Goal: Information Seeking & Learning: Learn about a topic

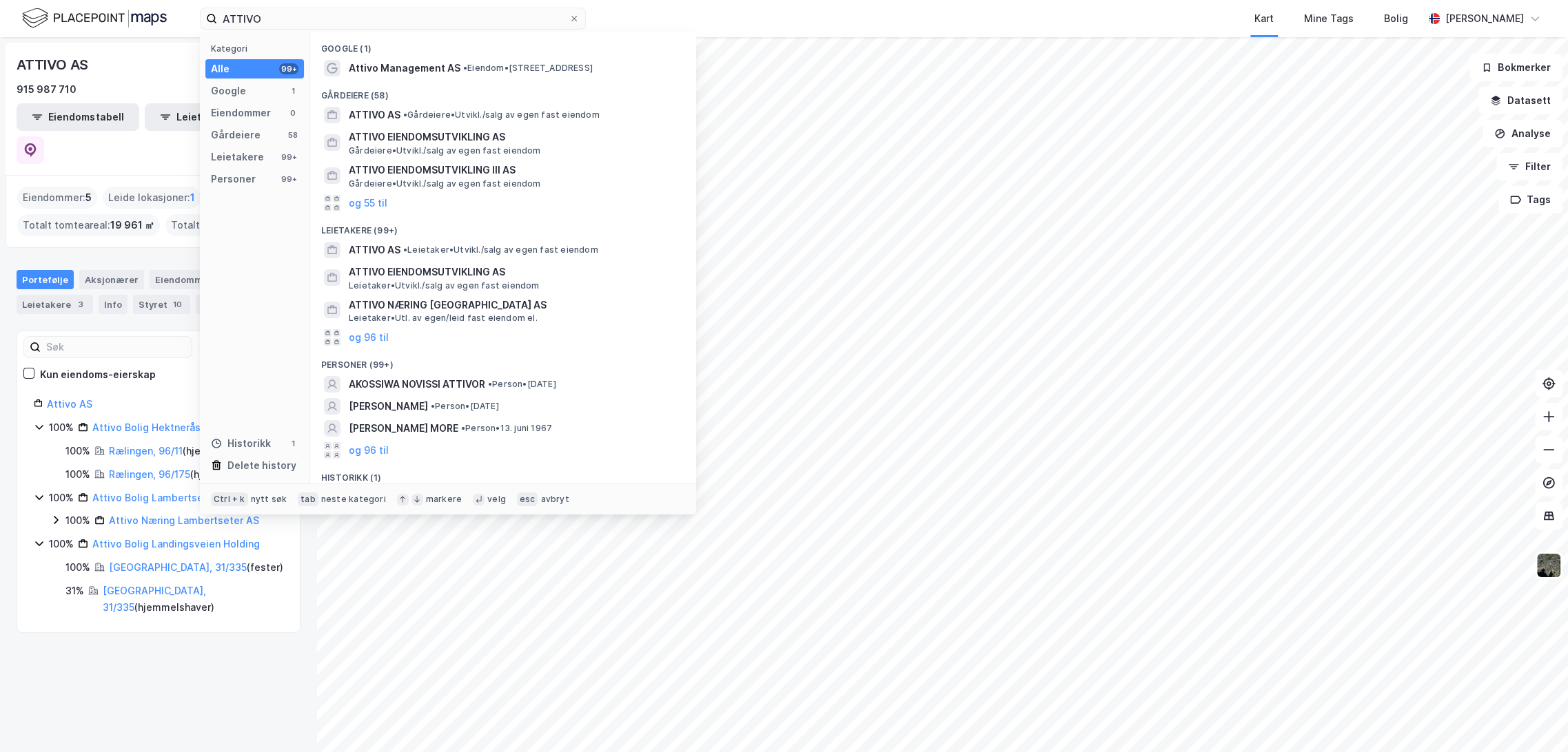
click at [272, 21] on input "ATTIVO" at bounding box center [392, 18] width 352 height 21
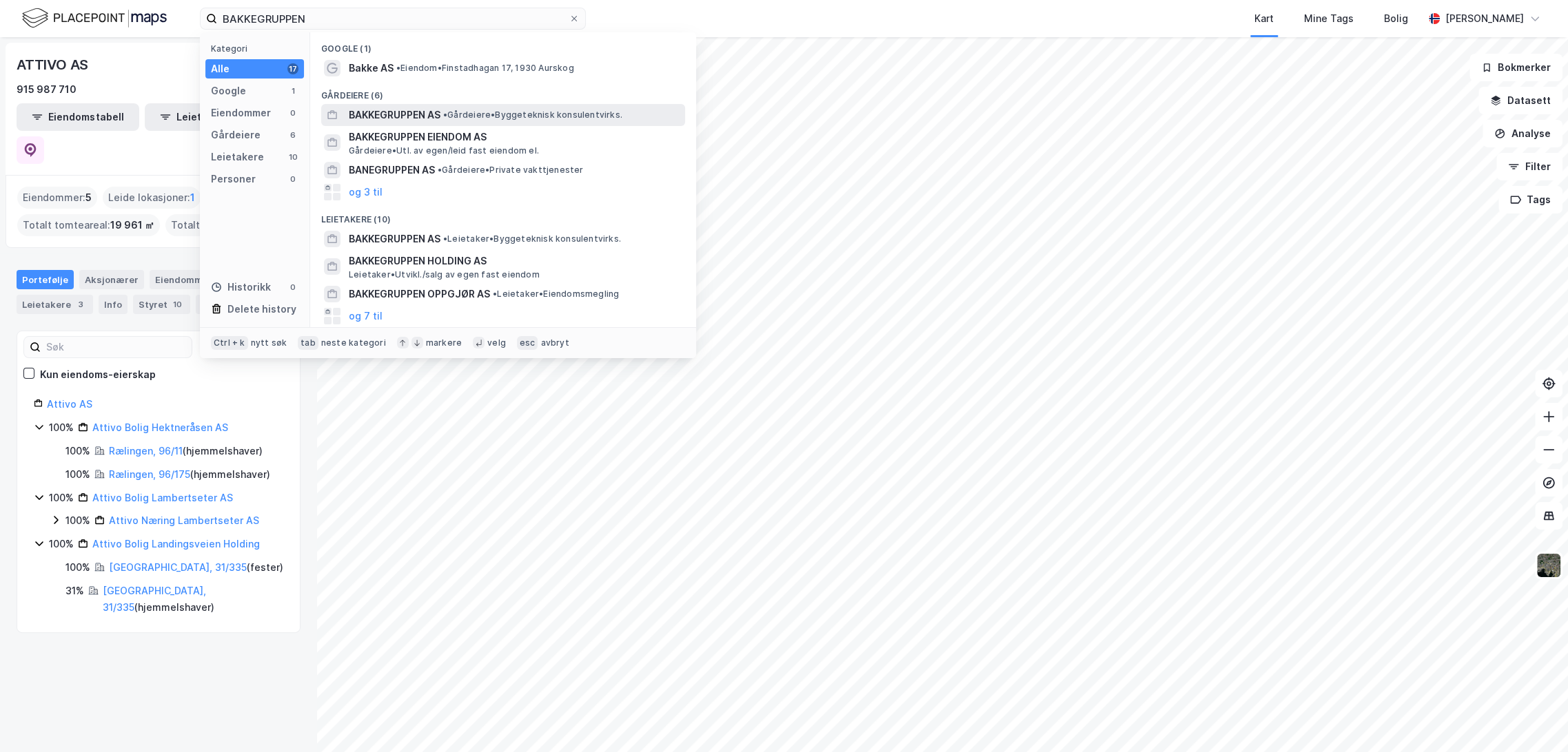
click at [463, 118] on span "• [PERSON_NAME] konsulentvirks." at bounding box center [533, 114] width 179 height 11
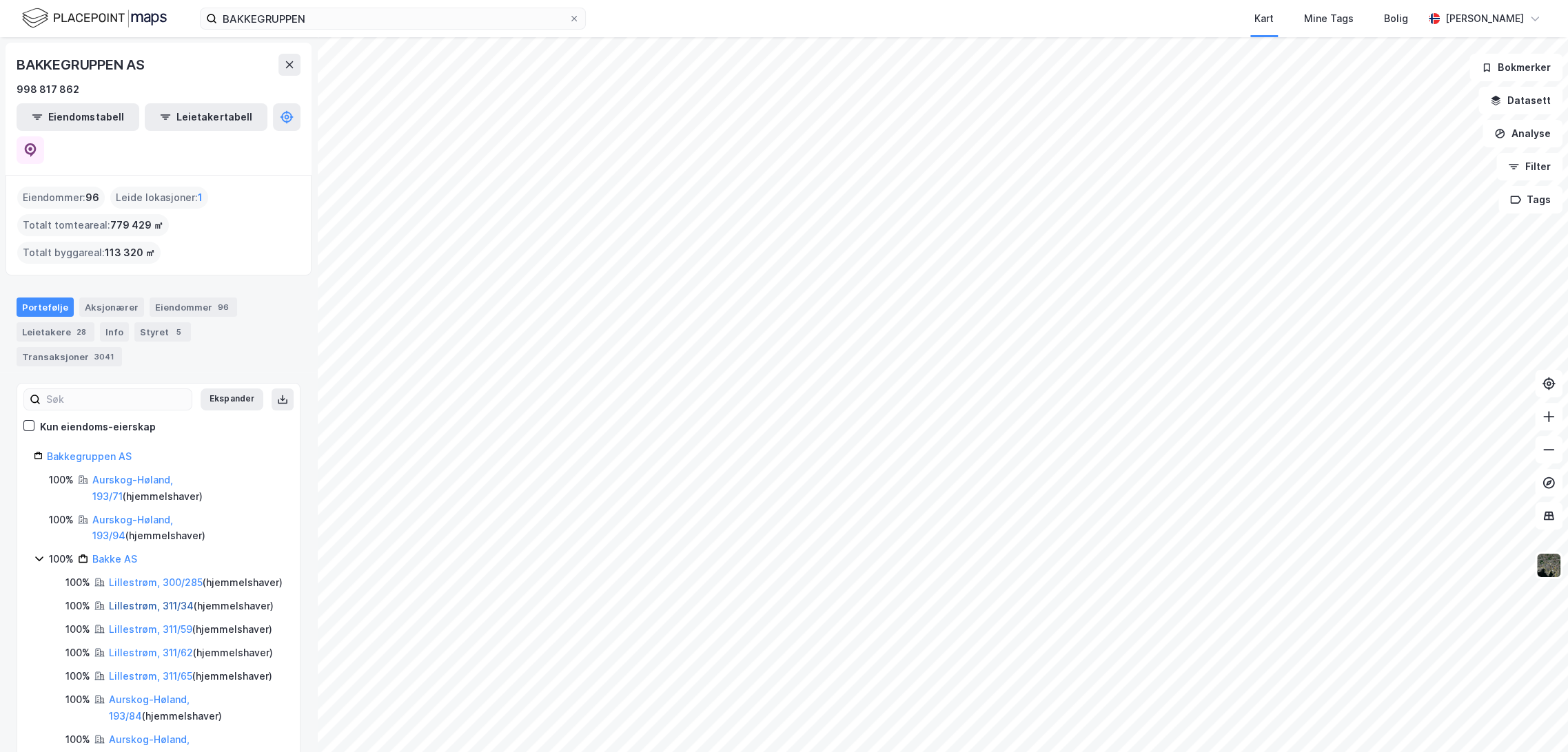
click at [140, 600] on link "Lillestrøm, 311/34" at bounding box center [152, 606] width 85 height 12
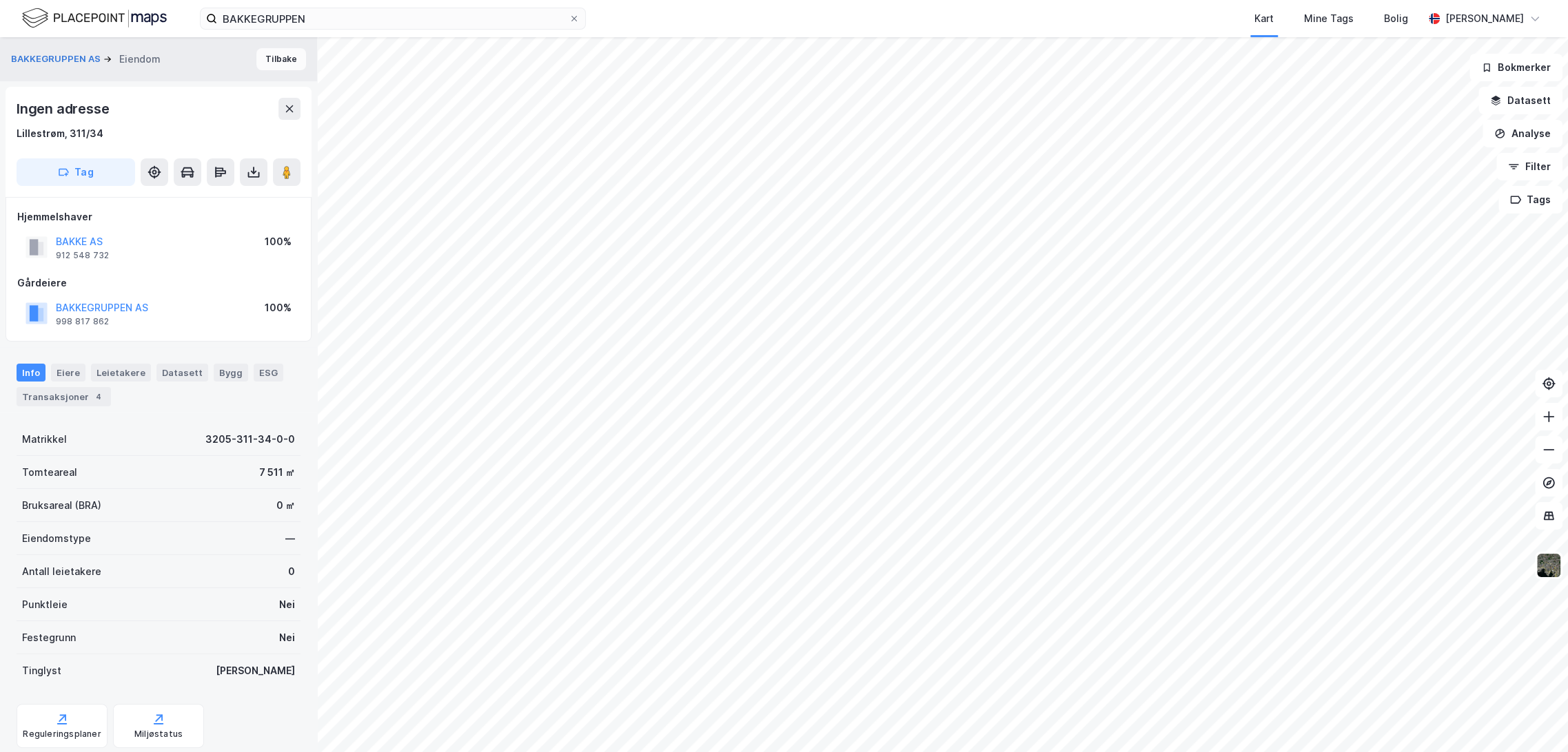
click at [258, 57] on button "Tilbake" at bounding box center [281, 59] width 49 height 22
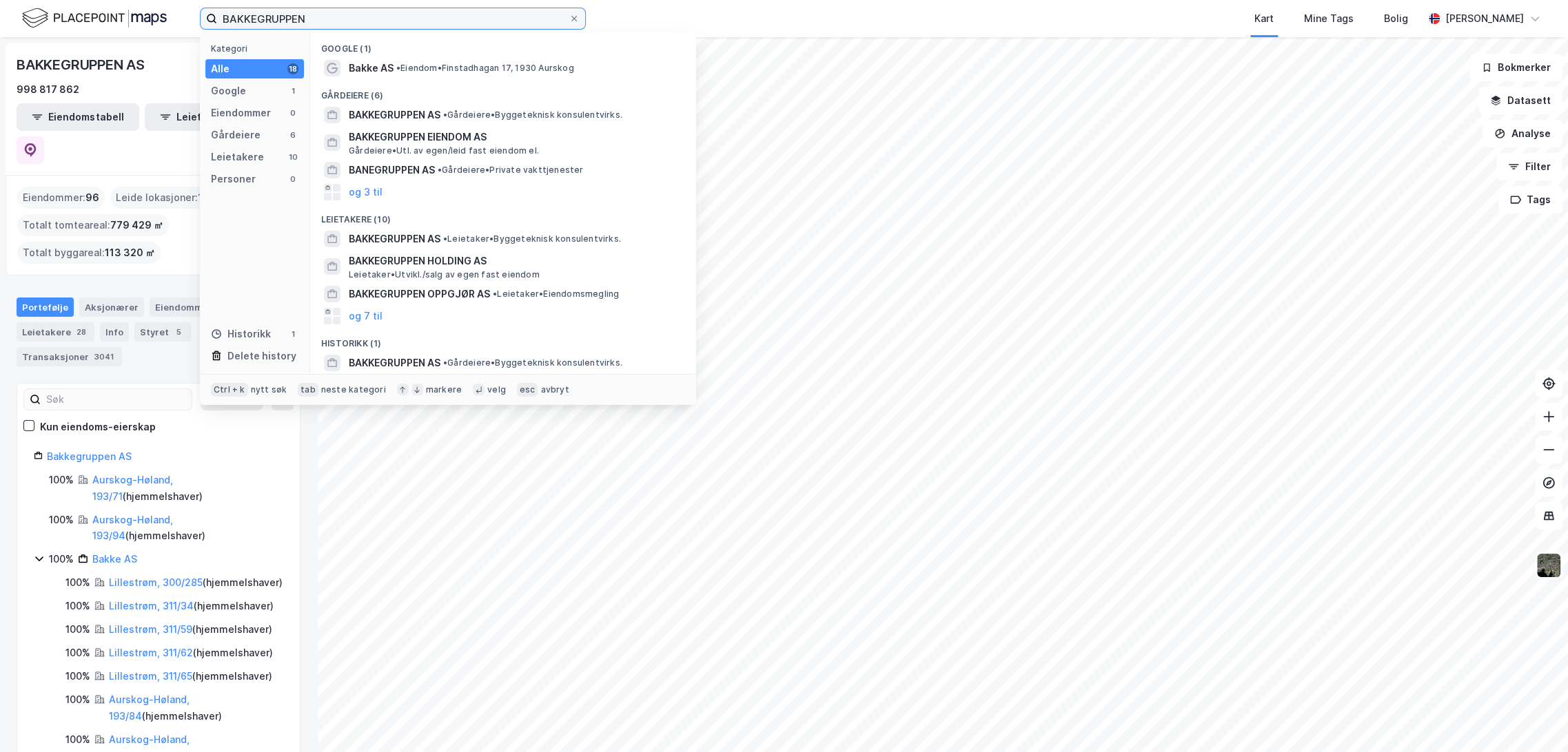
click at [328, 26] on input "BAKKEGRUPPEN" at bounding box center [392, 18] width 352 height 21
paste input "RA Eiendom"
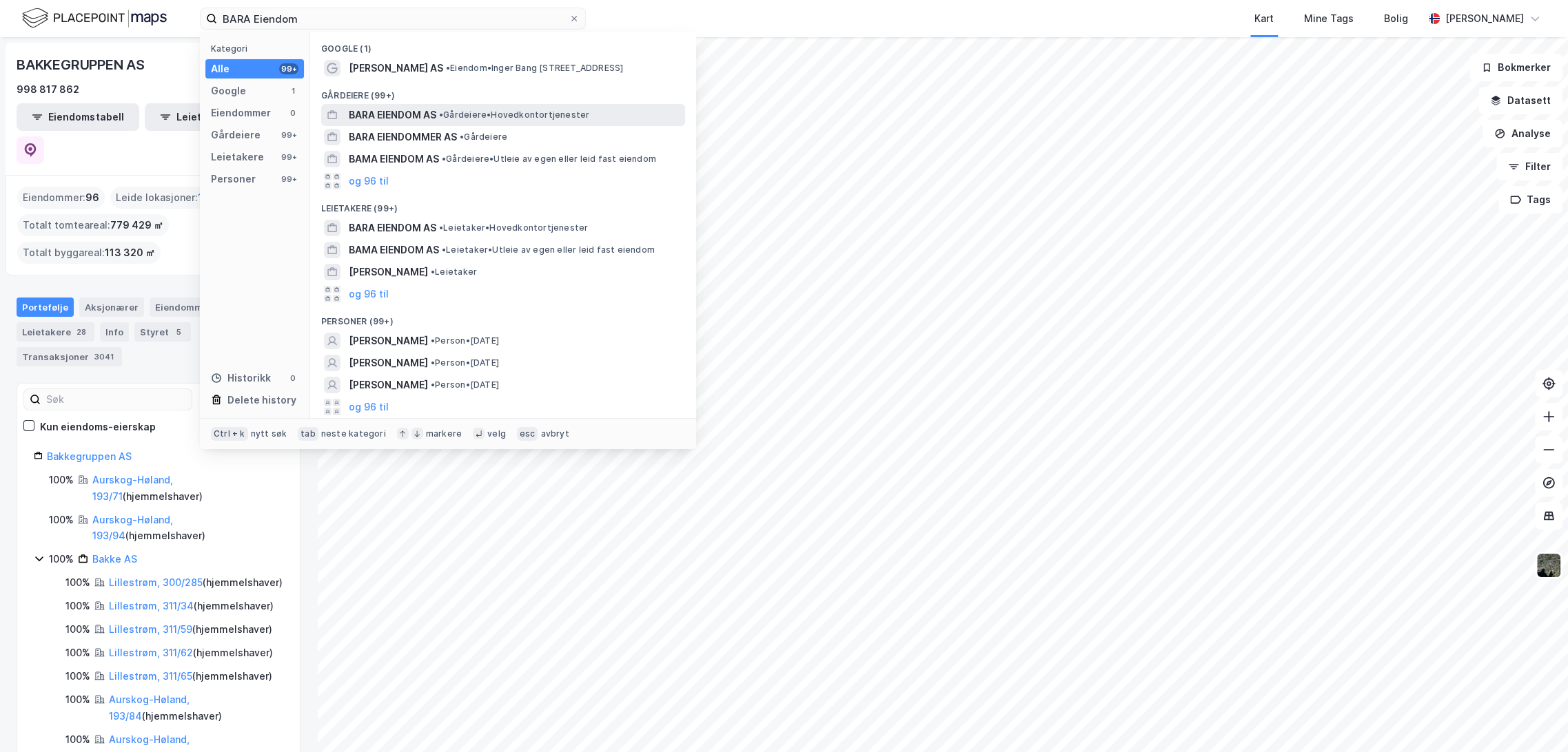
click at [424, 114] on span "BARA EIENDOM AS" at bounding box center [392, 114] width 88 height 17
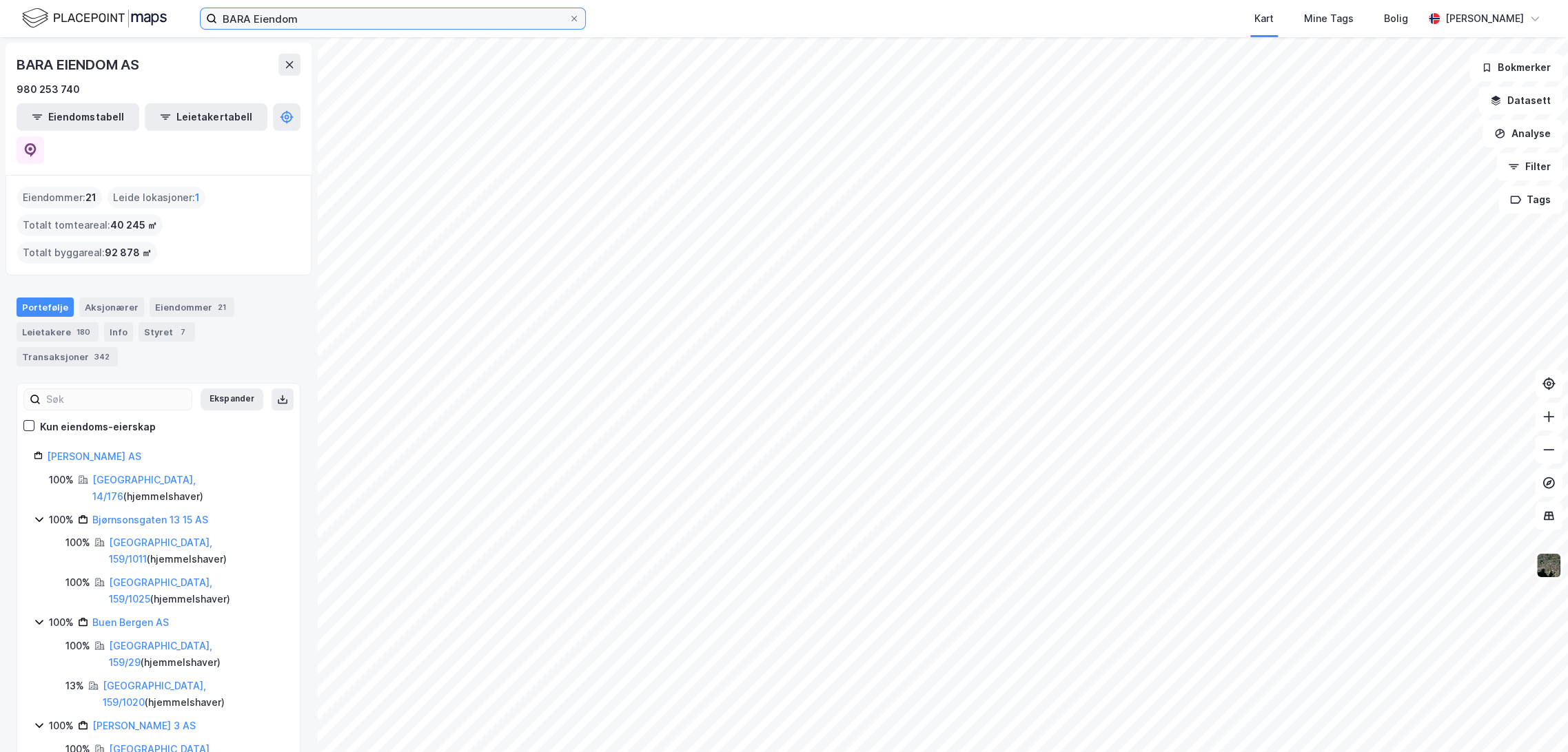
click at [297, 13] on input "BARA Eiendom" at bounding box center [392, 18] width 352 height 21
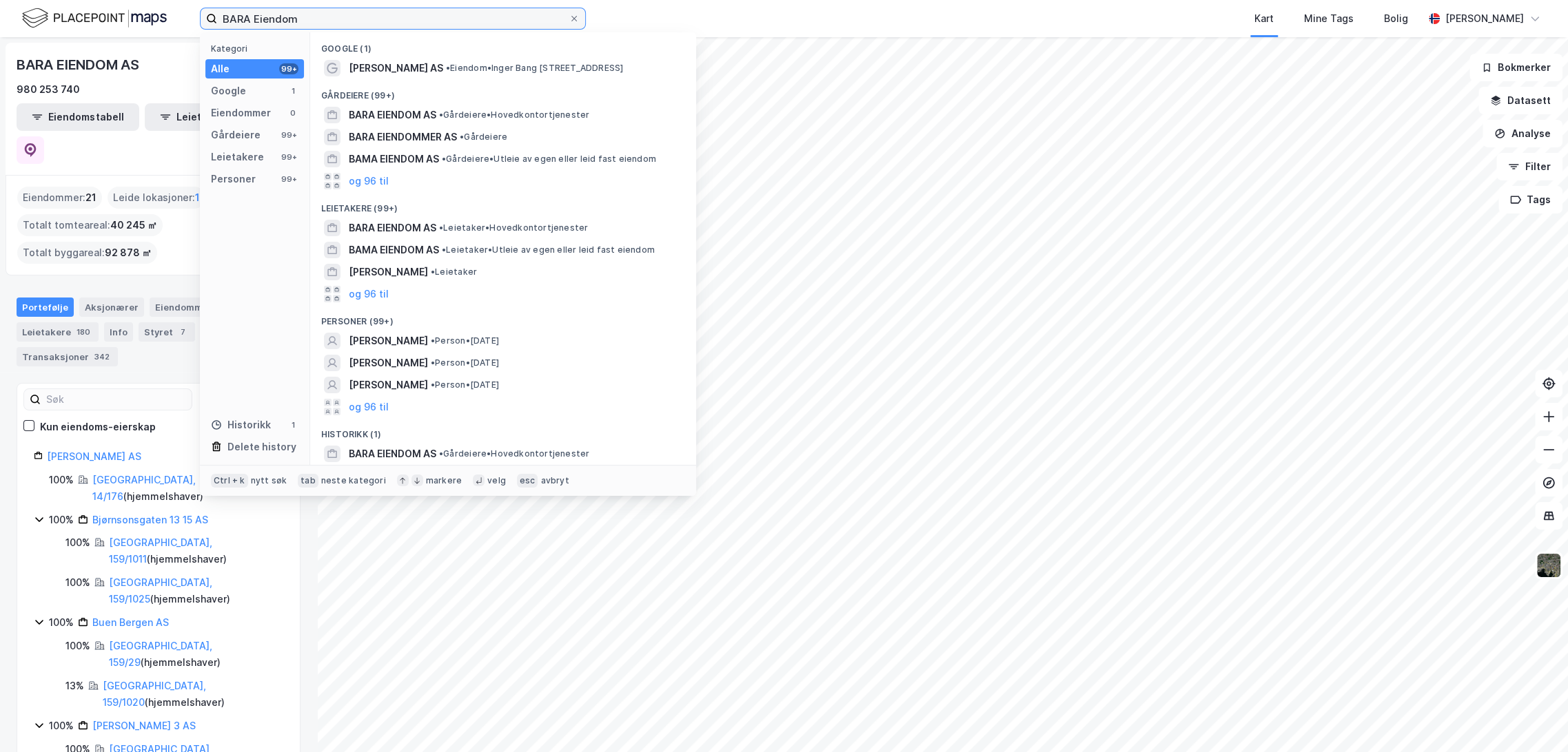
click at [297, 15] on input "BARA Eiendom" at bounding box center [392, 18] width 352 height 21
paste input "BARLINDHAUG EIENDOM"
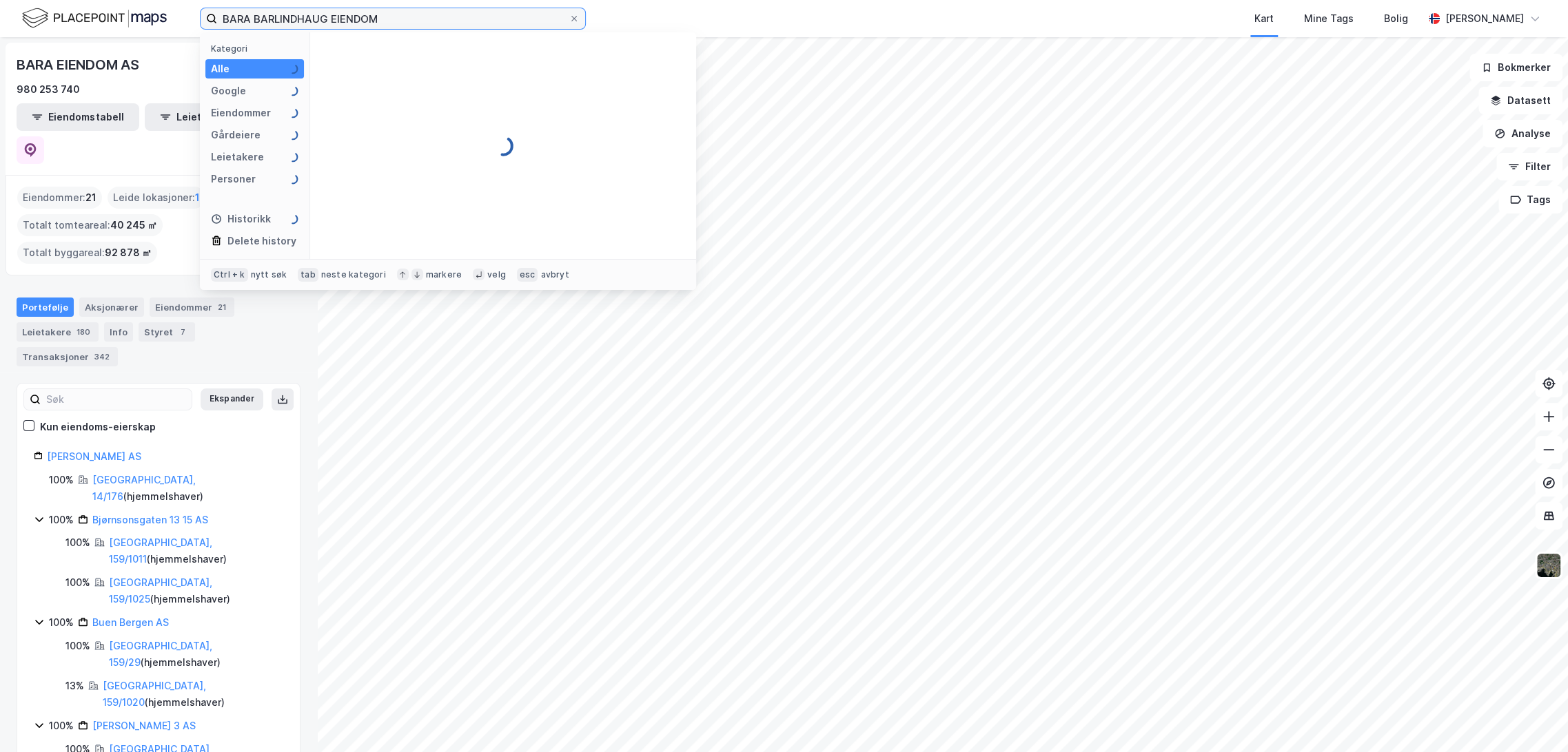
click at [297, 15] on input "BARA BARLINDHAUG EIENDOM" at bounding box center [392, 18] width 352 height 21
paste input
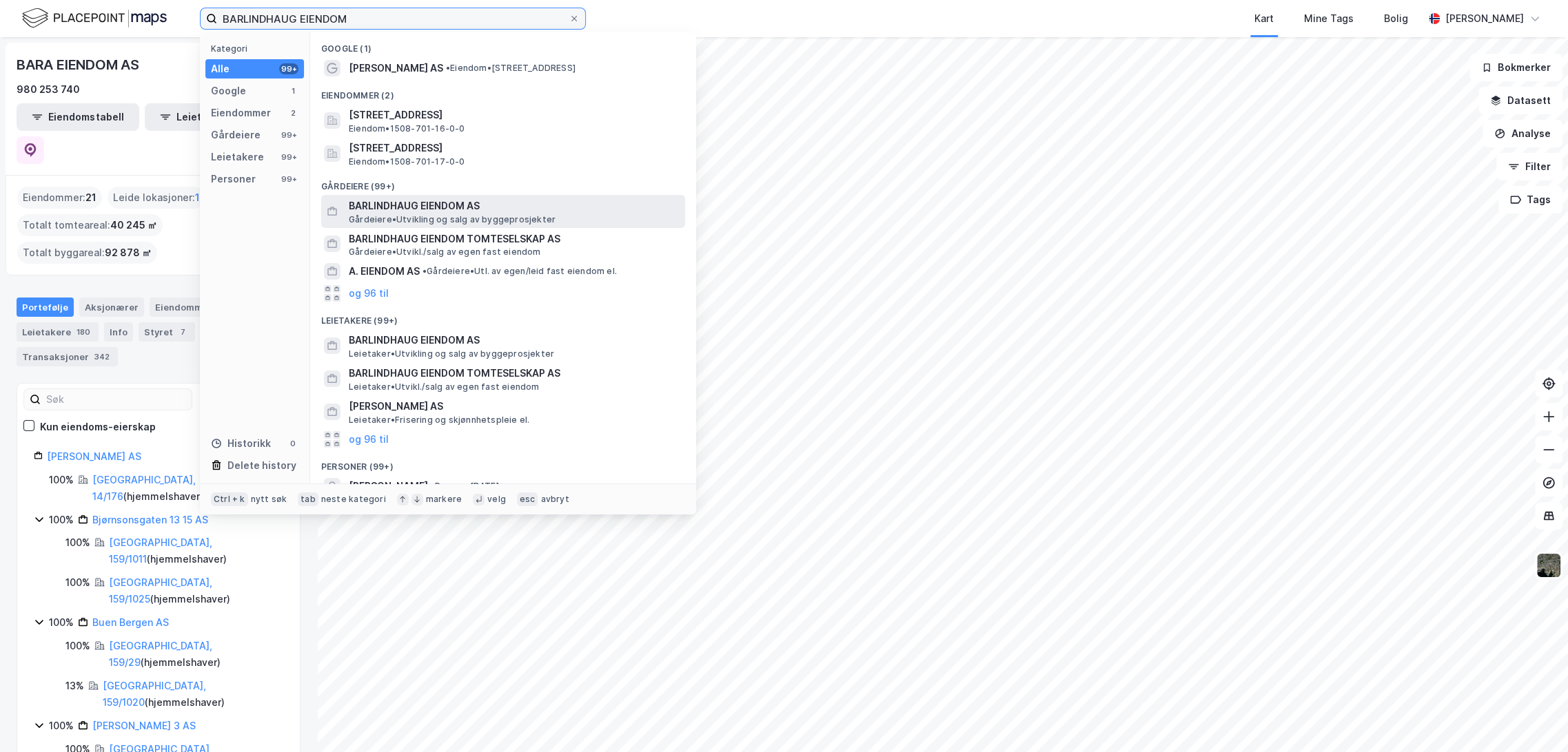
type input "BARLINDHAUG EIENDOM"
click at [429, 210] on span "BARLINDHAUG EIENDOM AS" at bounding box center [514, 206] width 331 height 17
